Goal: Information Seeking & Learning: Understand process/instructions

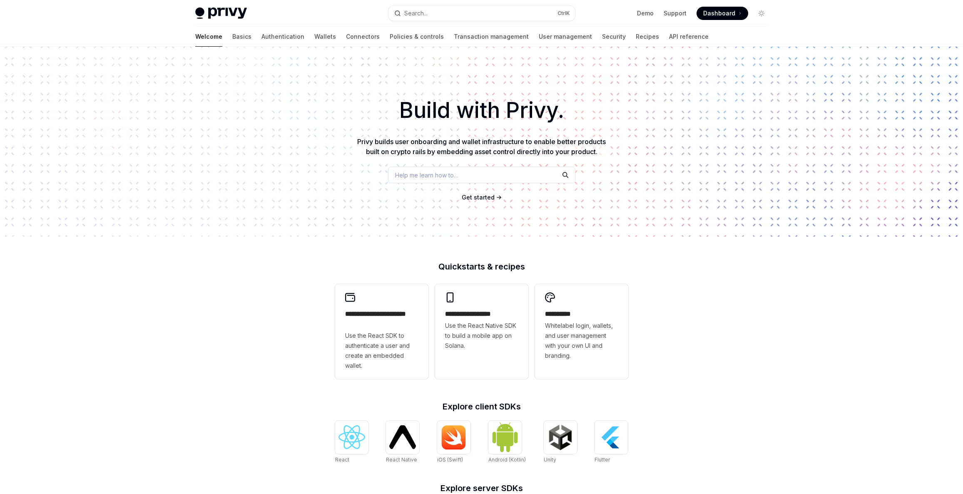
scroll to position [187, 0]
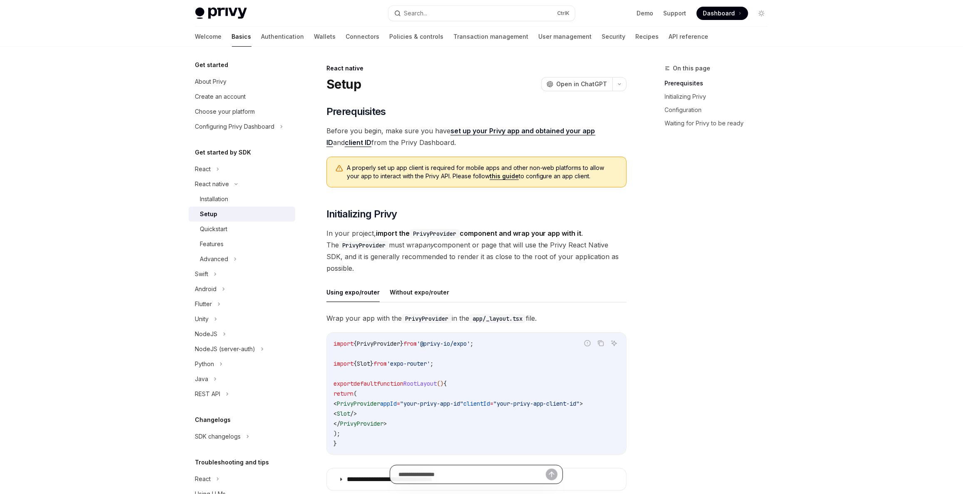
click at [483, 471] on input "text" at bounding box center [471, 474] width 147 height 18
paste input "**********"
type input "**********"
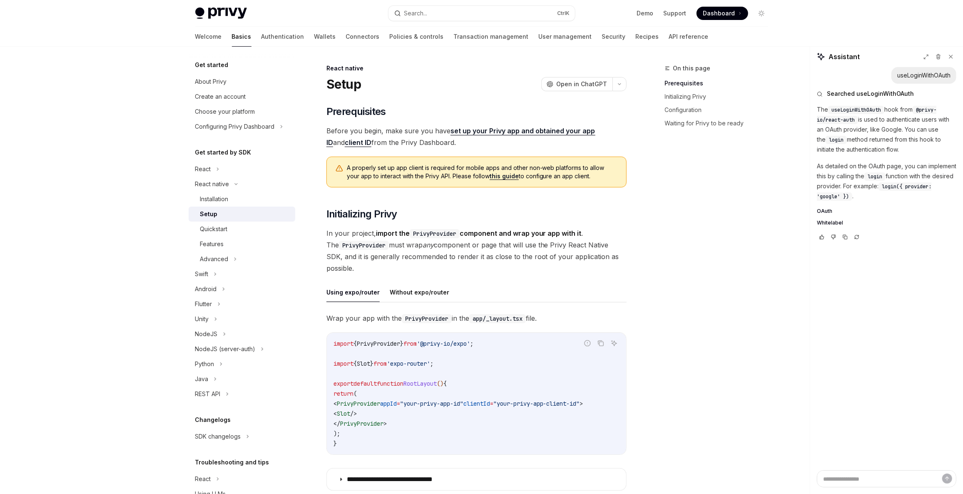
type textarea "*"
click at [417, 18] on button "Search... Ctrl K" at bounding box center [481, 13] width 186 height 15
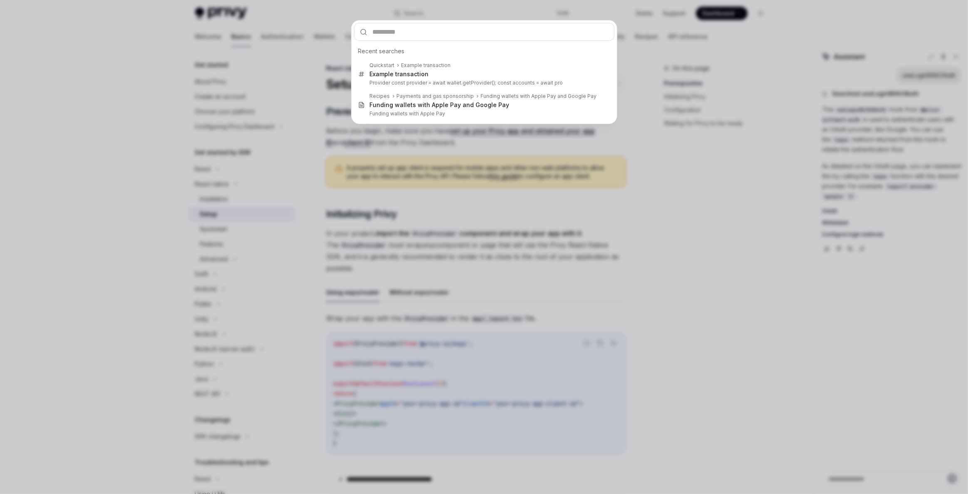
type input "**********"
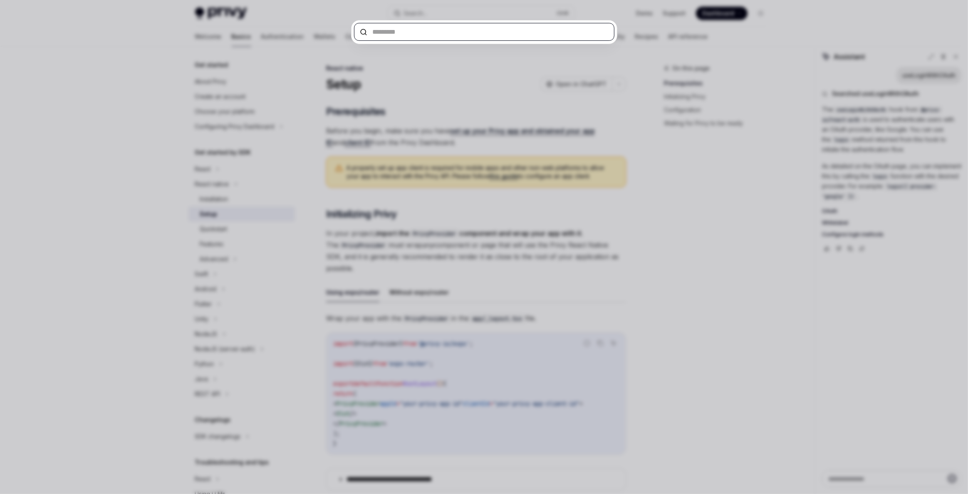
paste input "**********"
type input "**********"
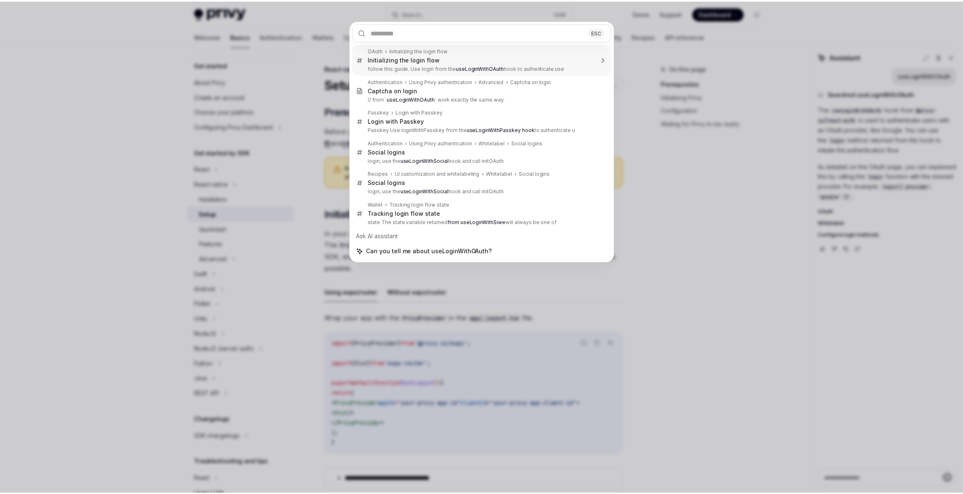
scroll to position [47, 0]
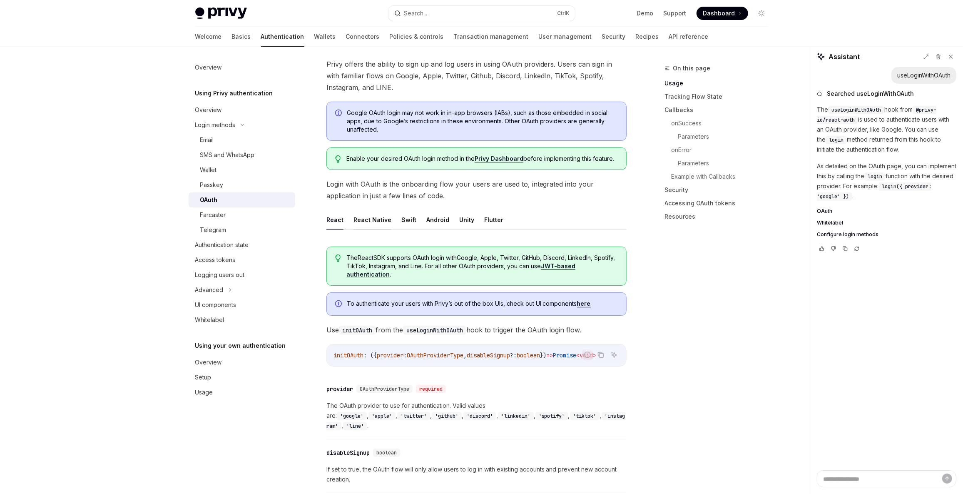
click at [365, 223] on button "React Native" at bounding box center [372, 220] width 38 height 20
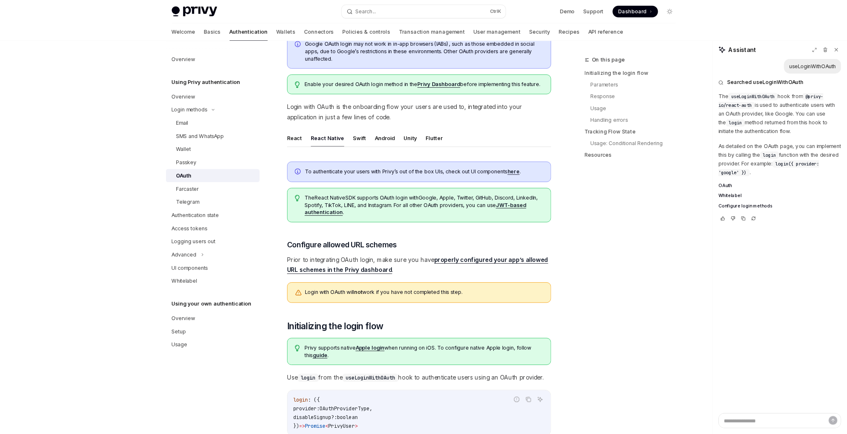
scroll to position [109, 0]
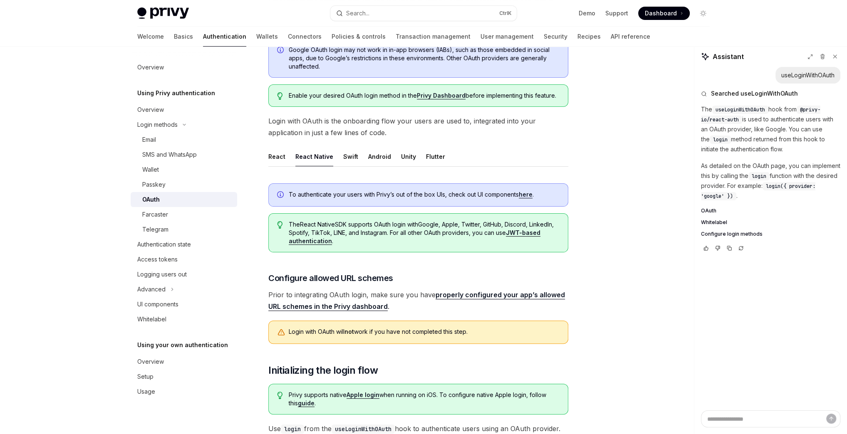
click at [446, 229] on span "The React Native SDK supports OAuth login with Google, Apple, Twitter, GitHub, …" at bounding box center [424, 233] width 271 height 25
click at [419, 231] on span "The React Native SDK supports OAuth login with Google, Apple, Twitter, GitHub, …" at bounding box center [424, 233] width 271 height 25
click at [522, 194] on link "here" at bounding box center [526, 194] width 14 height 7
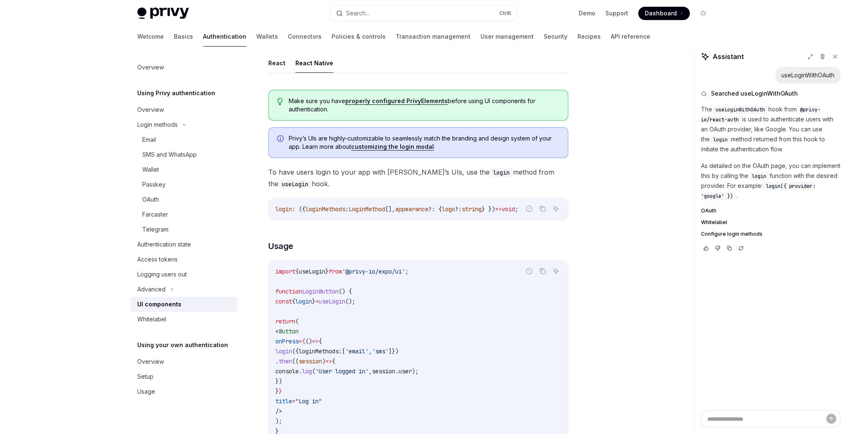
scroll to position [407, 0]
click at [394, 202] on div "login : ({ loginMethods : LoginMethod [], appearance ?: { logo ?: string } }) =…" at bounding box center [418, 212] width 299 height 22
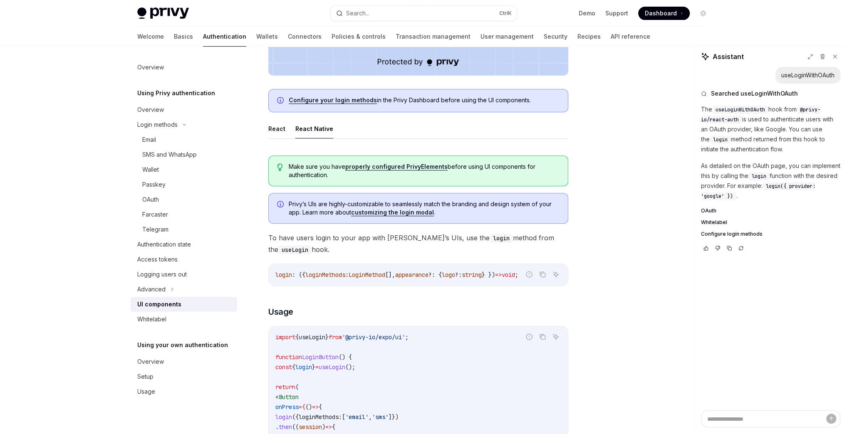
scroll to position [351, 0]
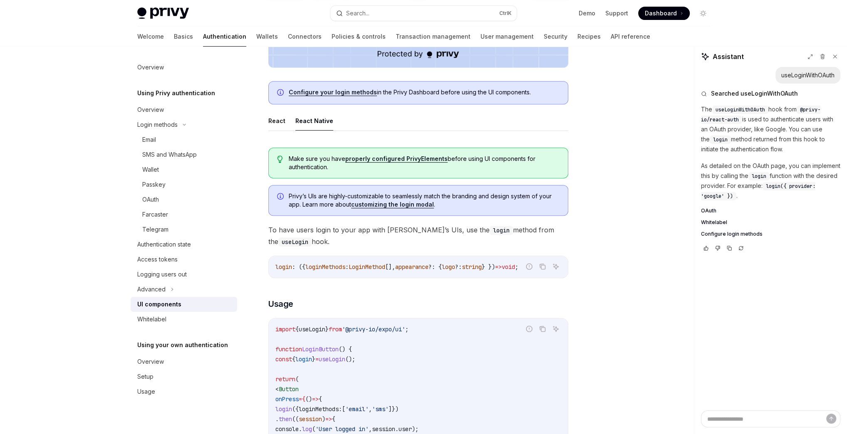
click at [307, 159] on span "Make sure you have properly configured PrivyElements before using UI components…" at bounding box center [424, 163] width 271 height 17
click at [303, 166] on span "Make sure you have properly configured PrivyElements before using UI components…" at bounding box center [424, 163] width 271 height 17
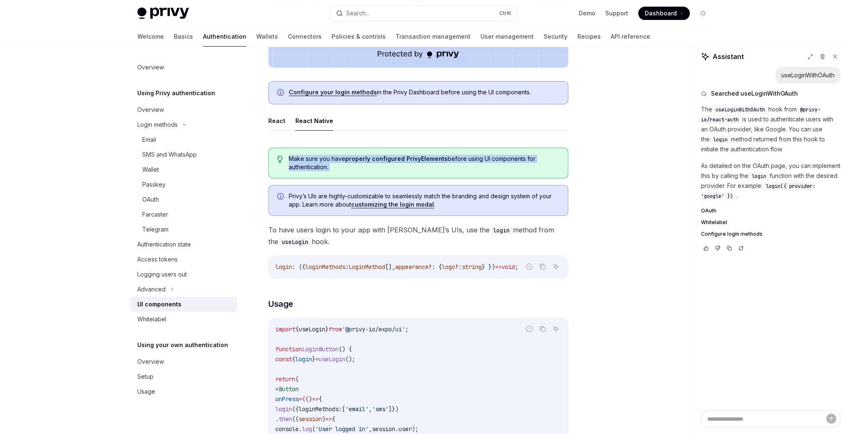
click at [316, 169] on span "Make sure you have properly configured PrivyElements before using UI components…" at bounding box center [424, 163] width 271 height 17
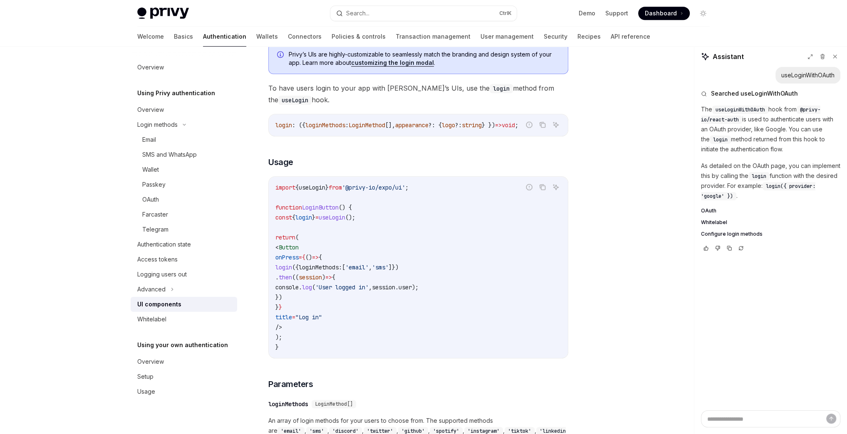
scroll to position [518, 0]
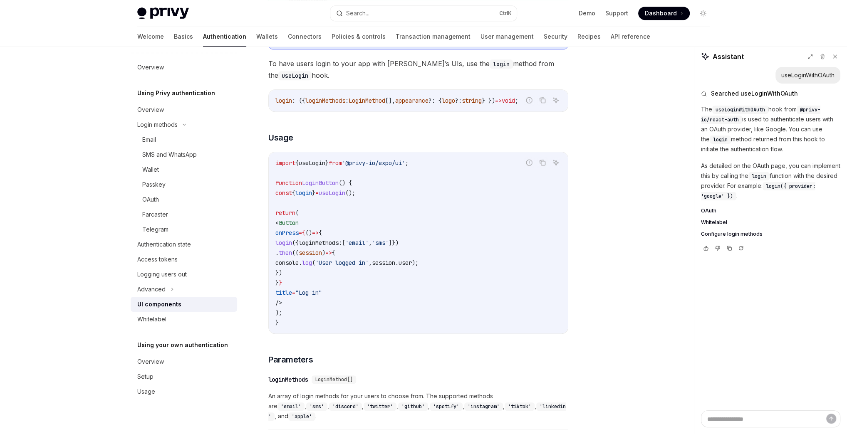
click at [345, 193] on span "useLogin" at bounding box center [332, 192] width 27 height 7
click at [375, 217] on code "import { useLogin } from '@privy-io/expo/ui' ; function LoginButton () { const …" at bounding box center [418, 243] width 286 height 170
click at [315, 195] on span "}" at bounding box center [313, 192] width 3 height 7
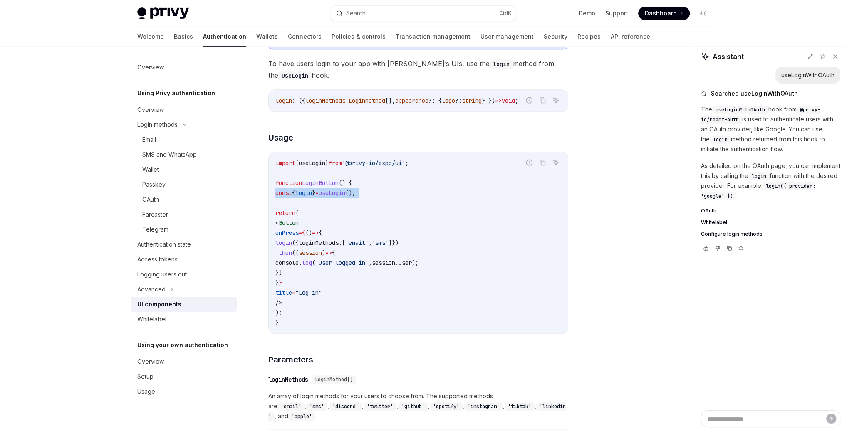
click at [315, 195] on span "}" at bounding box center [313, 192] width 3 height 7
copy code "const { login } = useLogin ();"
click at [403, 206] on code "import { useLogin } from '@privy-io/expo/ui' ; function LoginButton () { const …" at bounding box center [418, 243] width 286 height 170
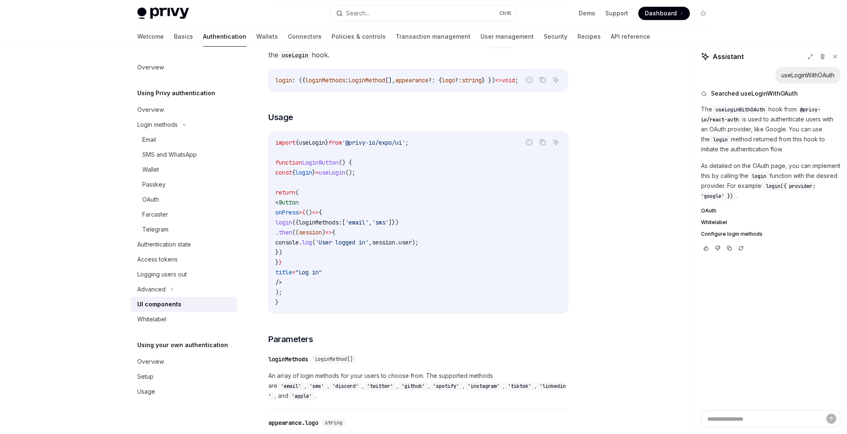
scroll to position [573, 0]
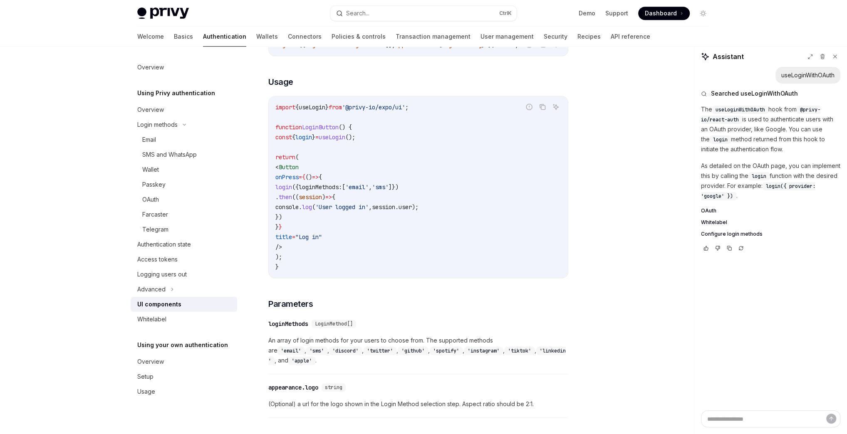
click at [299, 210] on span "console" at bounding box center [286, 206] width 23 height 7
click at [372, 211] on span "," at bounding box center [370, 206] width 3 height 7
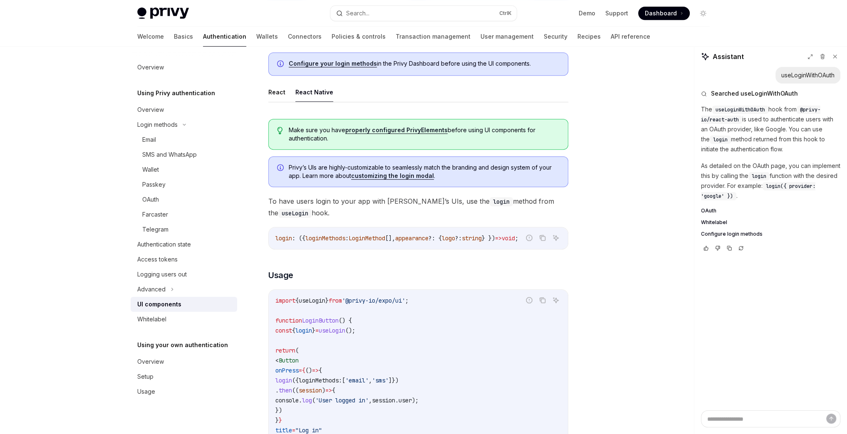
scroll to position [388, 0]
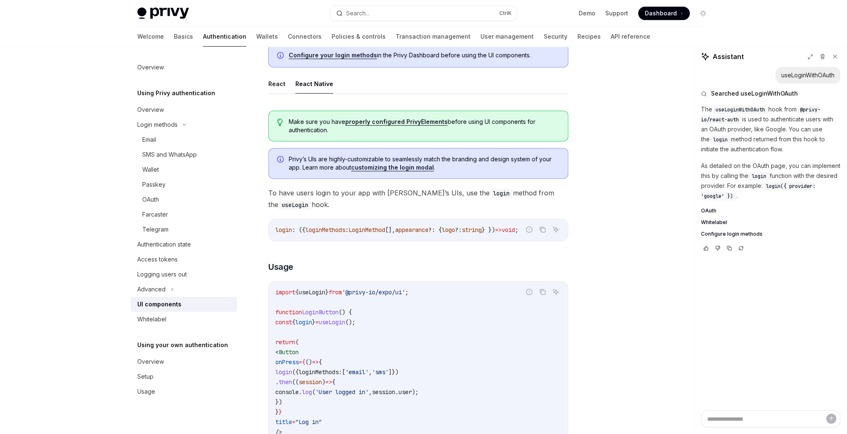
click at [291, 123] on span "Make sure you have properly configured PrivyElements before using UI components…" at bounding box center [424, 126] width 271 height 17
click at [308, 127] on span "Make sure you have properly configured PrivyElements before using UI components…" at bounding box center [424, 126] width 271 height 17
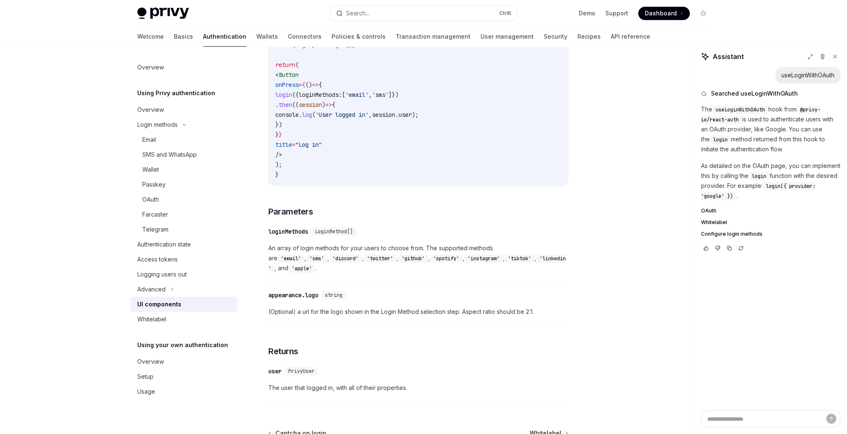
scroll to position [721, 0]
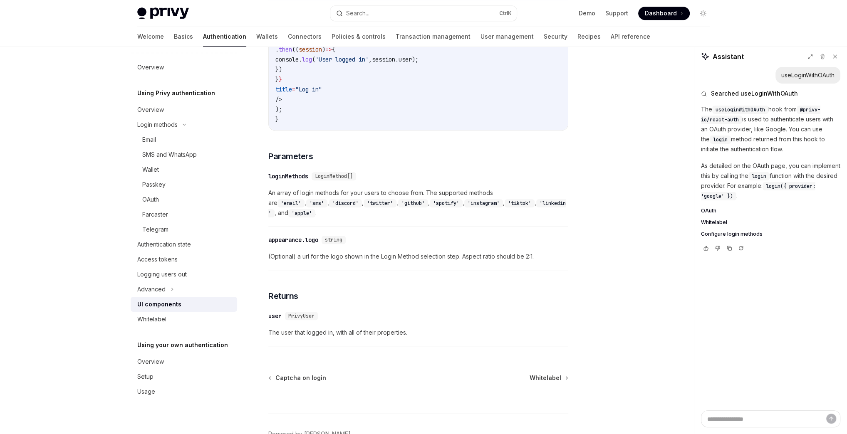
click at [364, 205] on code "'twitter'" at bounding box center [380, 203] width 33 height 8
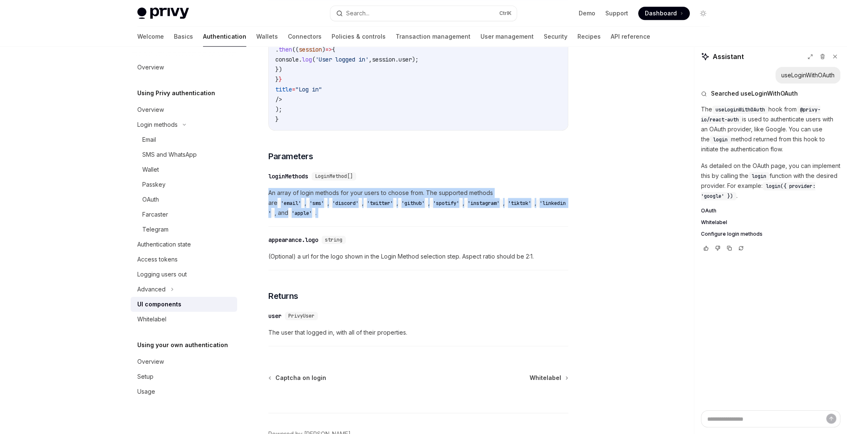
click at [364, 205] on code "'twitter'" at bounding box center [380, 203] width 33 height 8
click at [398, 216] on span "An array of login methods for your users to choose from. The supported methods …" at bounding box center [418, 203] width 300 height 30
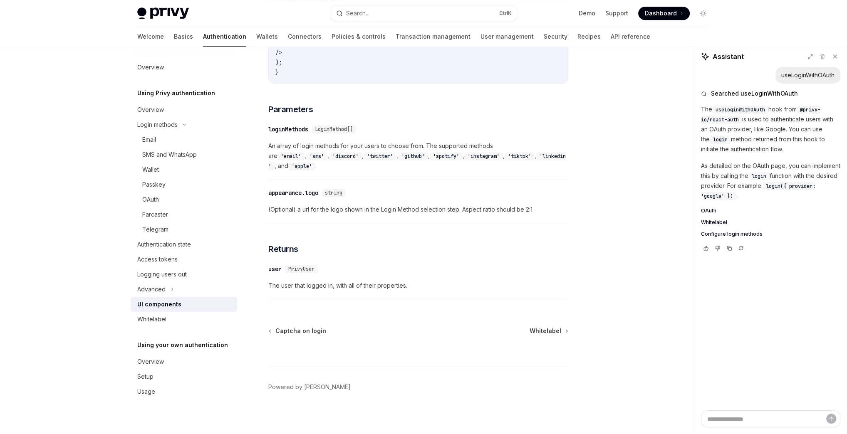
scroll to position [772, 0]
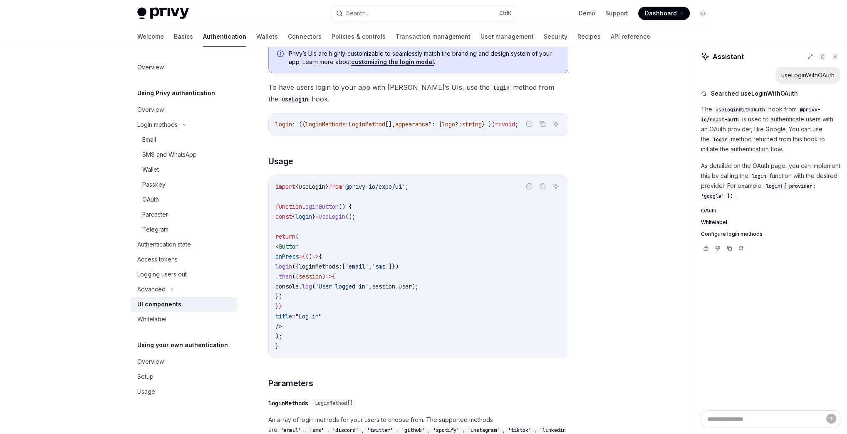
drag, startPoint x: 404, startPoint y: 231, endPoint x: 399, endPoint y: 231, distance: 4.2
type textarea "*"
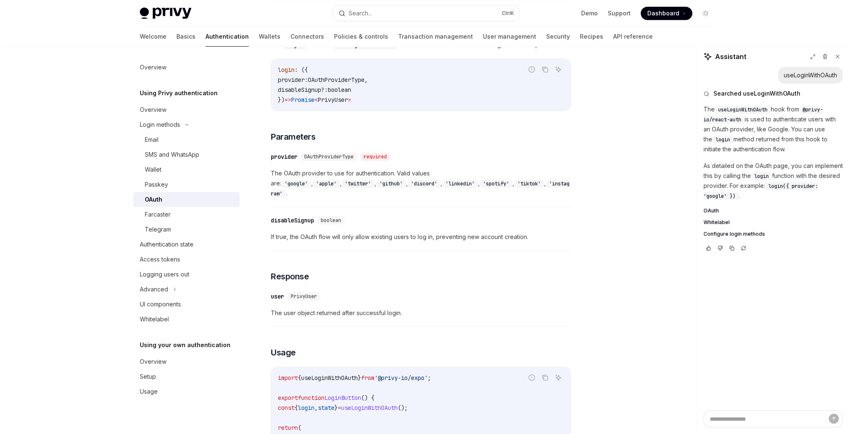
scroll to position [201, 0]
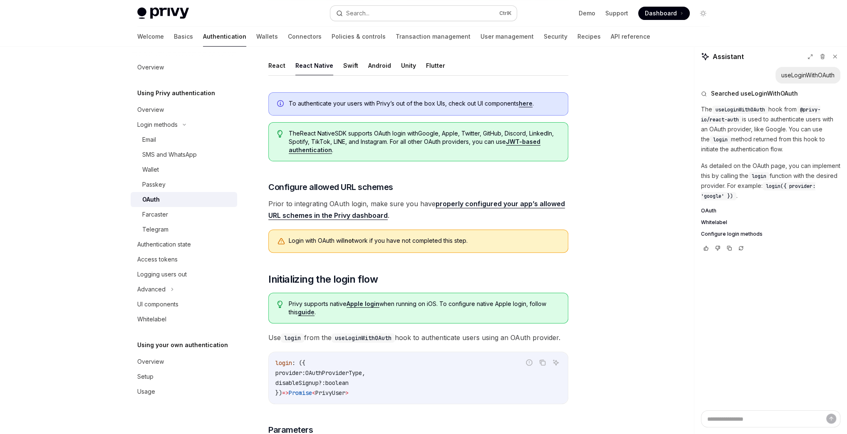
click at [358, 10] on div "Search..." at bounding box center [357, 13] width 23 height 10
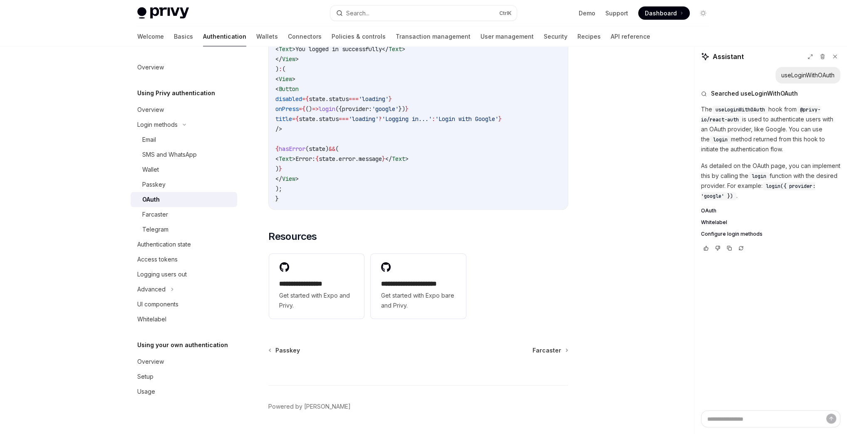
scroll to position [1675, 0]
